Goal: Task Accomplishment & Management: Use online tool/utility

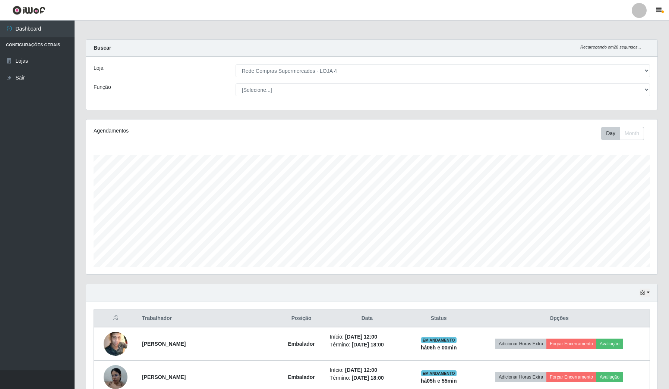
select select "159"
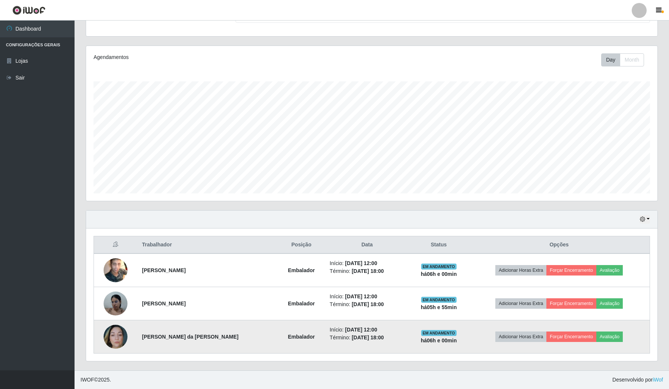
scroll to position [155, 571]
click at [582, 336] on button "Forçar Encerramento" at bounding box center [572, 336] width 50 height 10
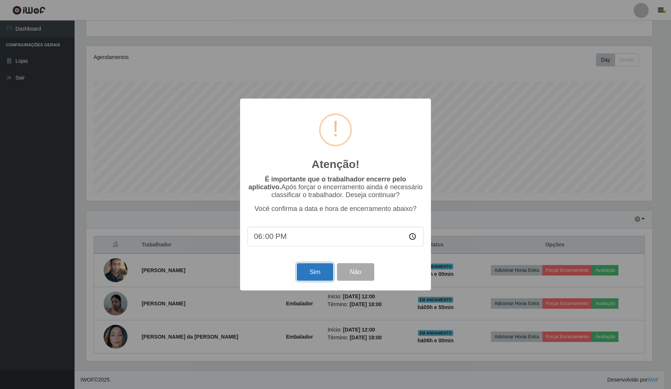
click at [306, 274] on button "Sim" at bounding box center [315, 272] width 36 height 18
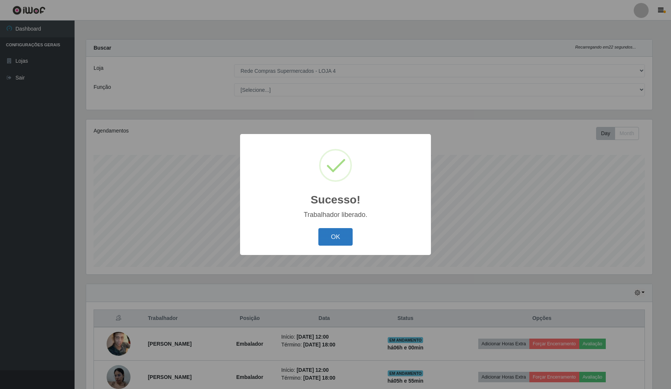
click at [341, 242] on button "OK" at bounding box center [335, 237] width 35 height 18
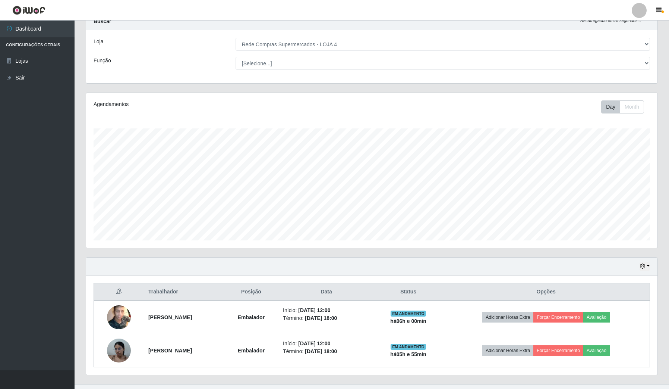
scroll to position [41, 0]
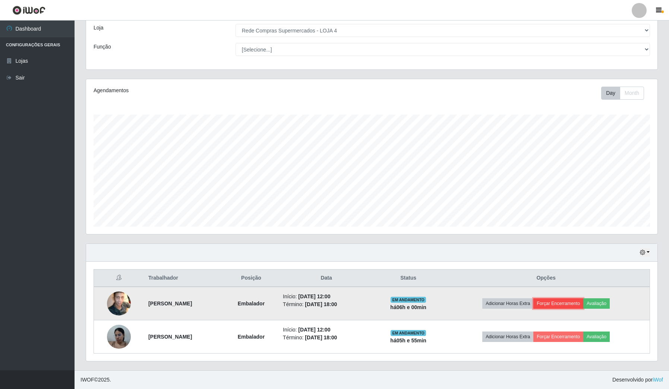
click at [558, 305] on button "Forçar Encerramento" at bounding box center [559, 303] width 50 height 10
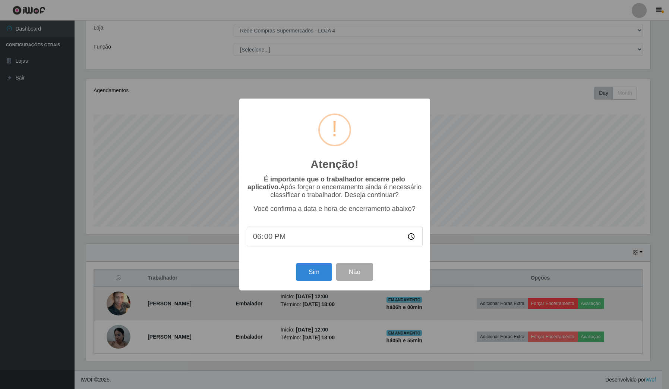
scroll to position [155, 566]
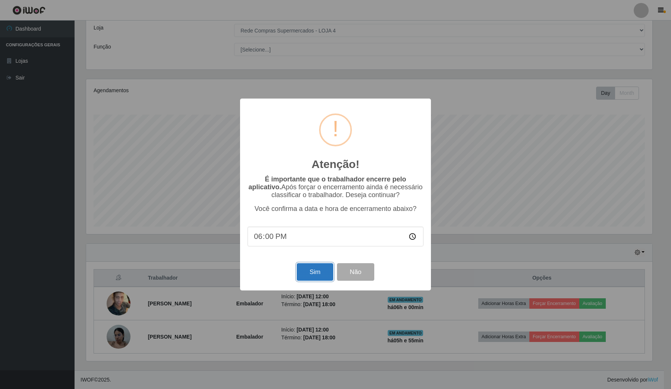
click at [312, 275] on button "Sim" at bounding box center [315, 272] width 36 height 18
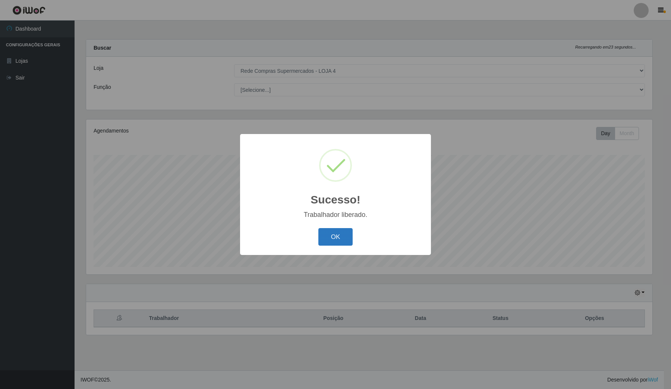
click at [342, 236] on button "OK" at bounding box center [335, 237] width 35 height 18
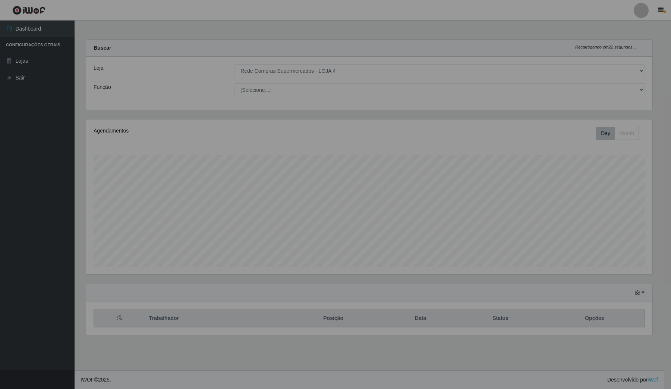
scroll to position [155, 571]
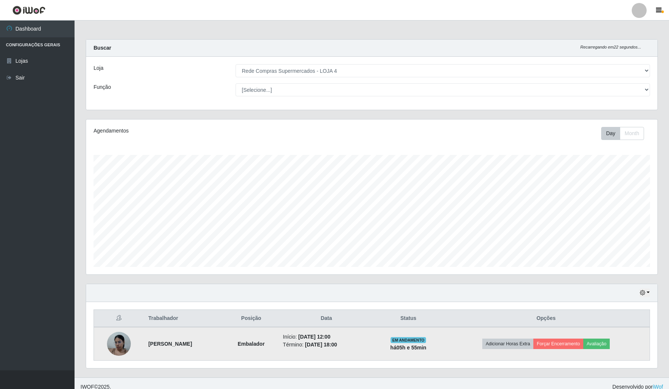
click at [115, 343] on img at bounding box center [119, 343] width 24 height 32
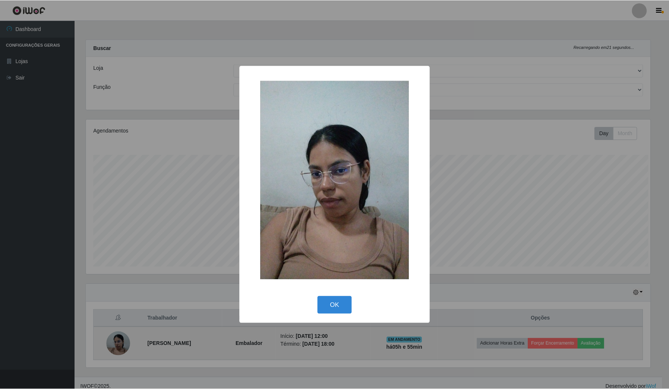
scroll to position [155, 566]
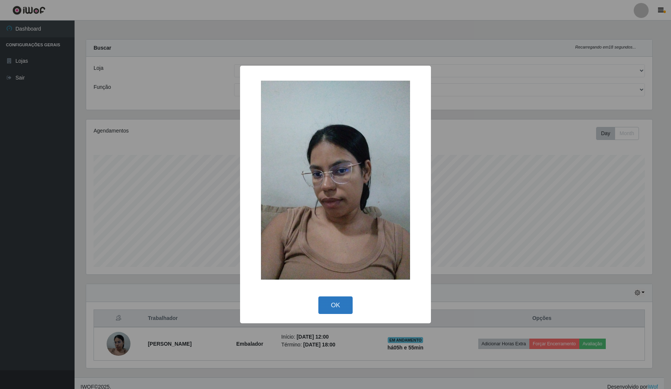
click at [338, 304] on button "OK" at bounding box center [335, 305] width 35 height 18
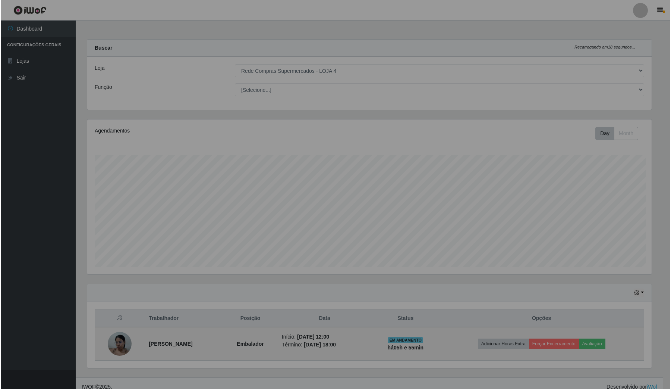
scroll to position [155, 571]
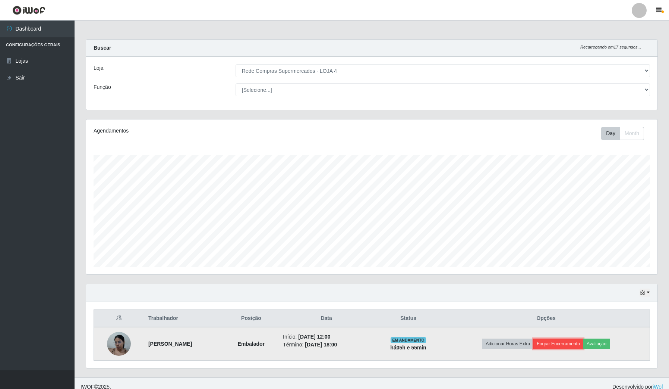
click at [567, 339] on button "Forçar Encerramento" at bounding box center [559, 343] width 50 height 10
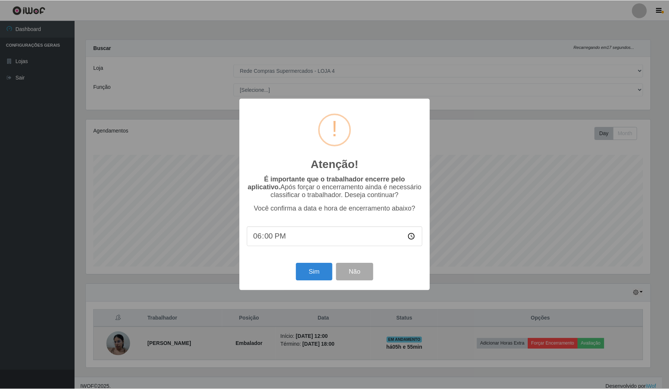
scroll to position [155, 566]
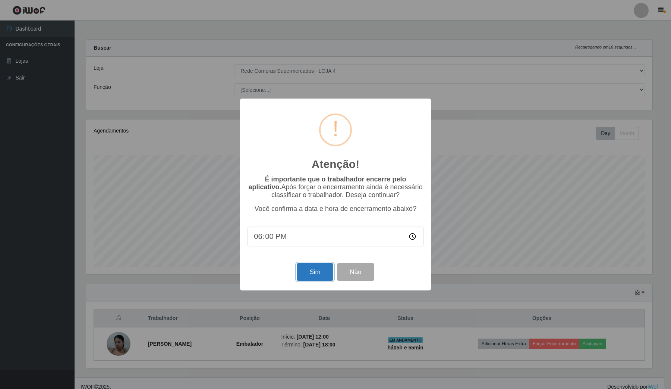
click at [314, 277] on button "Sim" at bounding box center [315, 272] width 36 height 18
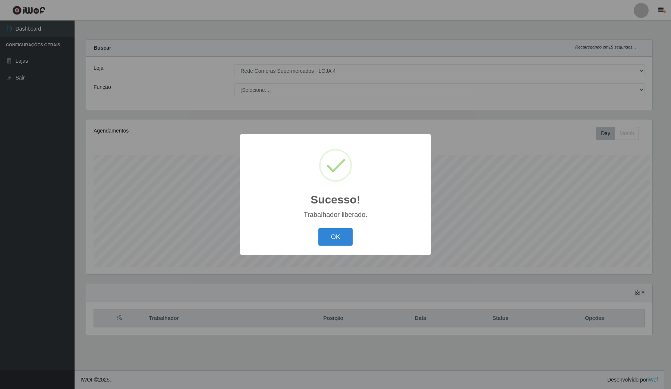
scroll to position [0, 0]
click at [342, 241] on button "OK" at bounding box center [335, 237] width 35 height 18
